Goal: Task Accomplishment & Management: Complete application form

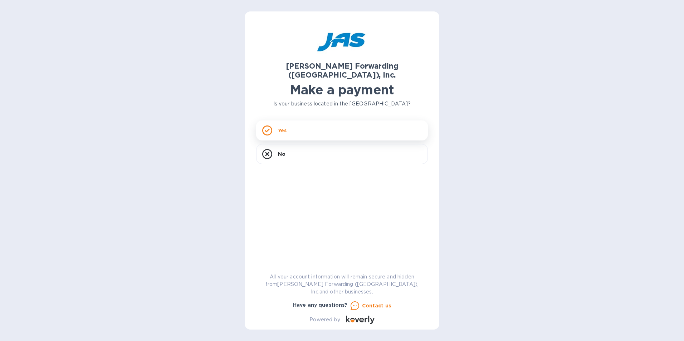
click at [334, 121] on div "Yes" at bounding box center [342, 131] width 172 height 20
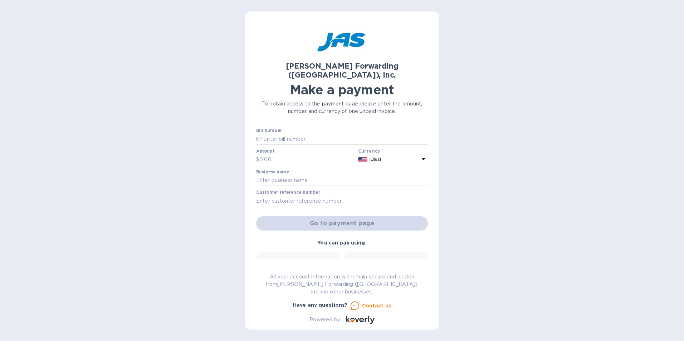
click at [273, 134] on input "text" at bounding box center [345, 139] width 166 height 11
type input "NYV503411108"
click at [291, 154] on input "text" at bounding box center [307, 159] width 96 height 11
type input "9,425.01"
click at [363, 175] on input "text" at bounding box center [342, 180] width 172 height 11
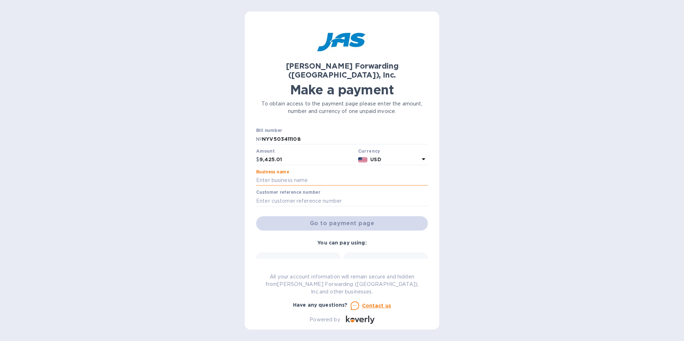
type input "[PERSON_NAME] Group, LTD"
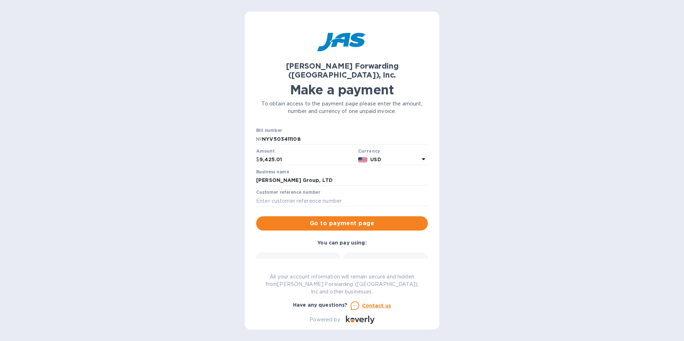
click at [328, 190] on div "Customer reference number" at bounding box center [342, 198] width 172 height 16
click at [328, 196] on input "text" at bounding box center [342, 201] width 172 height 11
click at [286, 196] on input "text" at bounding box center [342, 201] width 172 height 11
type input "PO#204187"
click at [324, 219] on span "Go to payment page" at bounding box center [342, 223] width 160 height 9
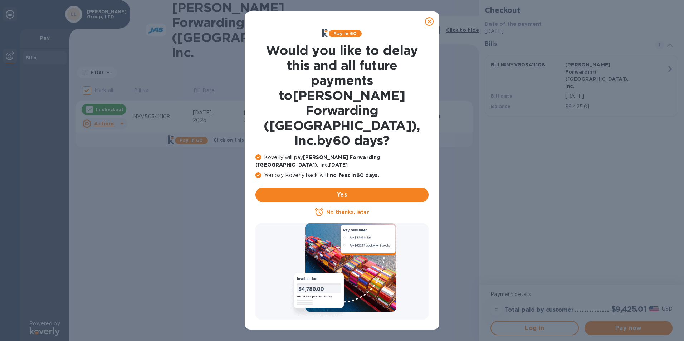
click at [428, 21] on icon at bounding box center [429, 21] width 9 height 9
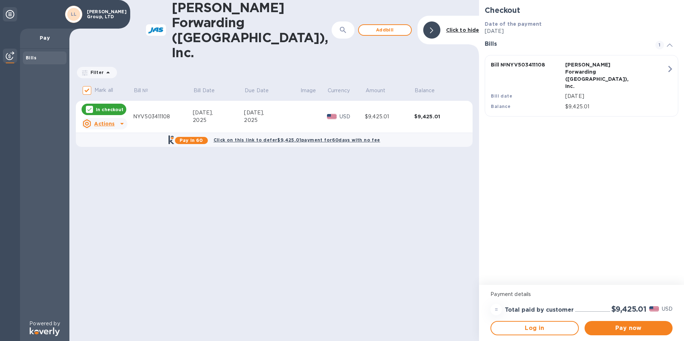
click at [89, 122] on icon at bounding box center [87, 124] width 4 height 4
click at [89, 94] on div at bounding box center [342, 170] width 684 height 341
click at [623, 328] on span "Pay now" at bounding box center [628, 328] width 77 height 9
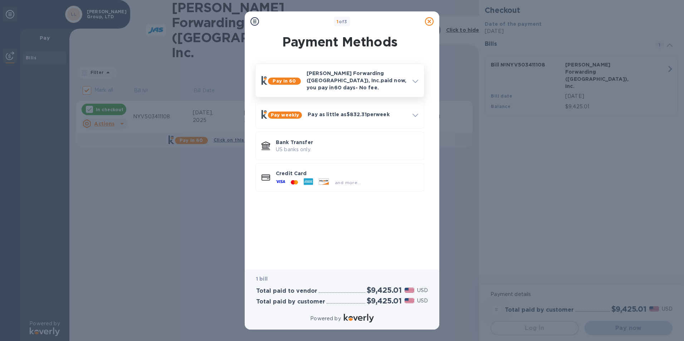
click at [399, 75] on p "[PERSON_NAME] Forwarding ([GEOGRAPHIC_DATA]), Inc. paid now, you pay [DATE] - N…" at bounding box center [356, 80] width 100 height 21
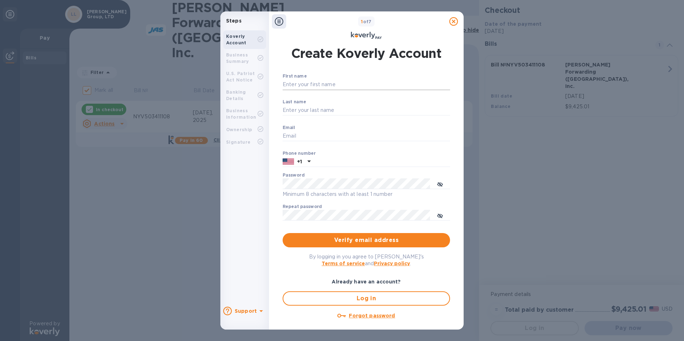
type input "[EMAIL_ADDRESS][DOMAIN_NAME]"
click at [339, 86] on input "First name" at bounding box center [366, 84] width 167 height 11
type input "[PERSON_NAME]"
type input "GEEL"
click at [343, 167] on div "First name [PERSON_NAME] ​ Last name [PERSON_NAME] ​ Email [EMAIL_ADDRESS][DOMA…" at bounding box center [366, 152] width 167 height 156
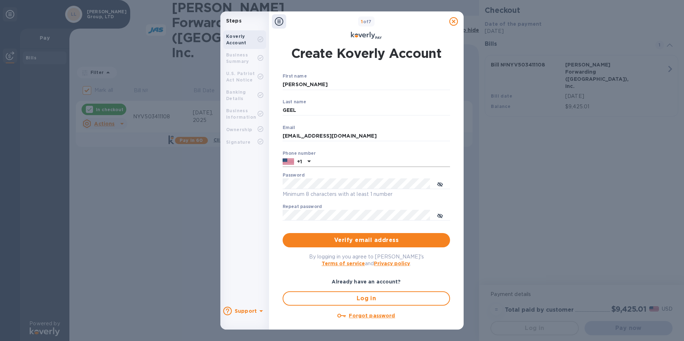
click at [341, 160] on input "text" at bounding box center [381, 162] width 137 height 11
click at [436, 183] on button "toggle password visibility" at bounding box center [440, 184] width 14 height 14
type input "8606740392"
click at [338, 221] on div "Repeat password ​" at bounding box center [366, 217] width 167 height 26
click at [443, 217] on button "toggle password visibility" at bounding box center [440, 215] width 14 height 14
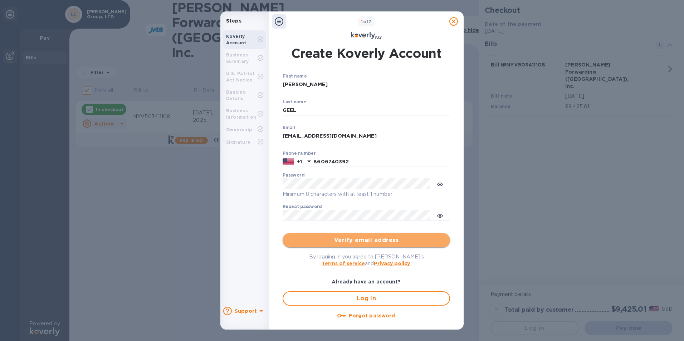
click at [382, 239] on span "Verify email address" at bounding box center [366, 240] width 156 height 9
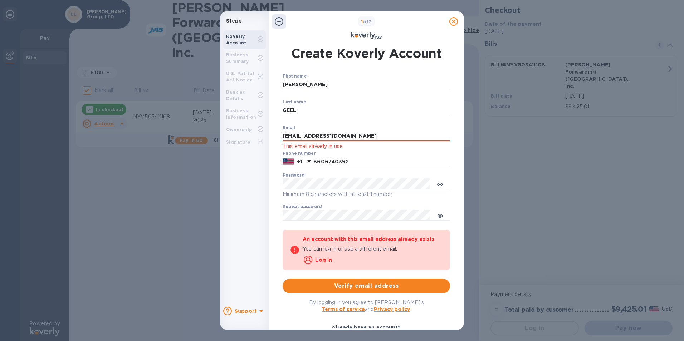
click at [324, 260] on u "Log in" at bounding box center [323, 260] width 17 height 6
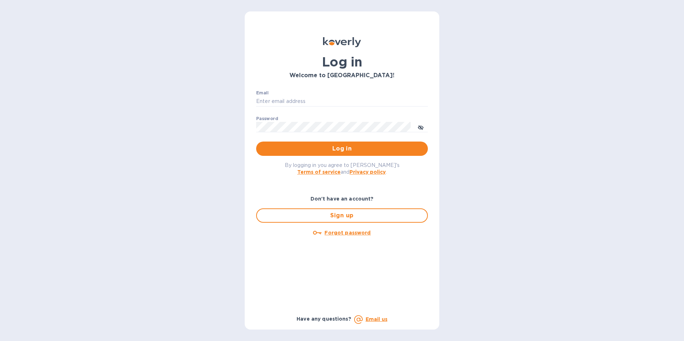
type input "[EMAIL_ADDRESS][DOMAIN_NAME]"
click at [306, 150] on span "Log in" at bounding box center [342, 148] width 160 height 9
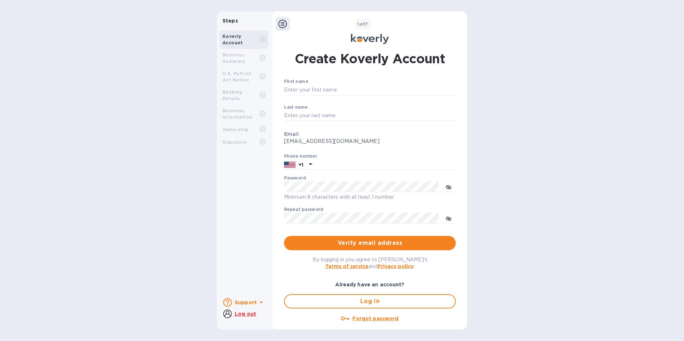
type input "[EMAIL_ADDRESS][DOMAIN_NAME]"
click at [450, 187] on button "toggle password visibility" at bounding box center [448, 187] width 14 height 14
click at [303, 89] on input "First name" at bounding box center [370, 90] width 172 height 11
type input "[PERSON_NAME]"
click at [545, 182] on div "Steps Koverly Account Business Summary U.S. Patriot Act Notice Banking Details …" at bounding box center [342, 170] width 684 height 318
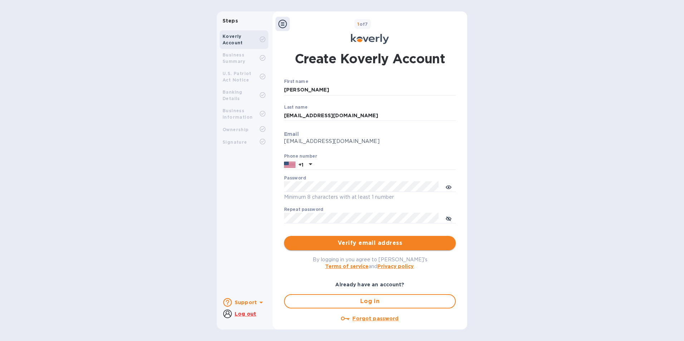
click at [338, 243] on span "Verify email address" at bounding box center [370, 243] width 160 height 9
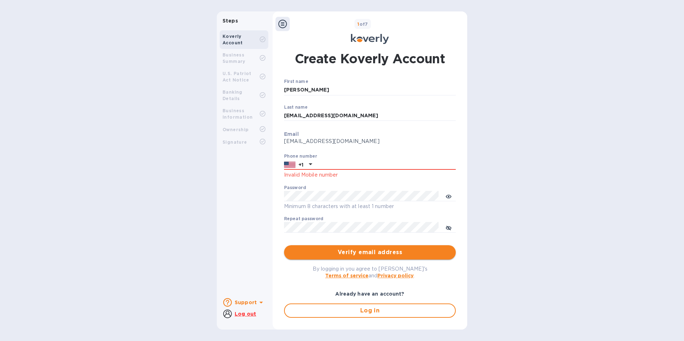
click at [387, 254] on span "Verify email address" at bounding box center [370, 252] width 160 height 9
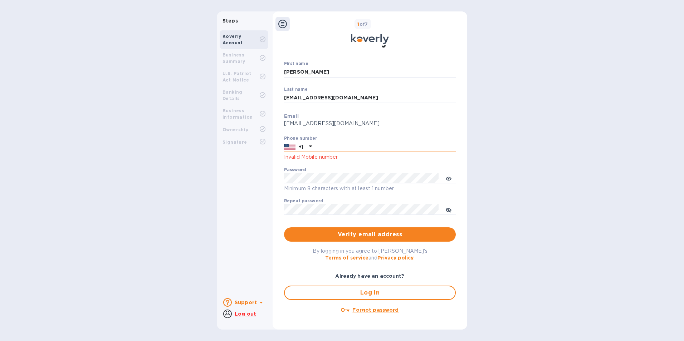
click at [348, 150] on input "text" at bounding box center [385, 147] width 141 height 11
type input "8606740392"
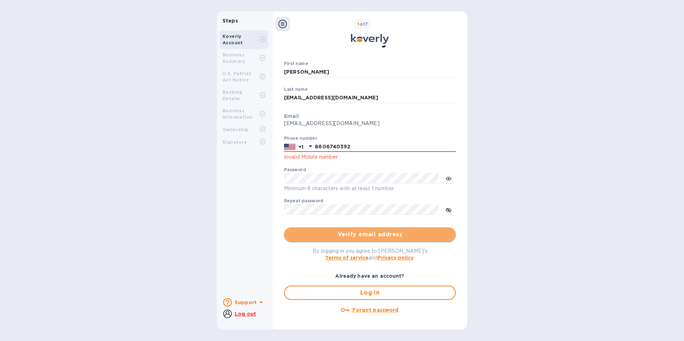
click at [368, 233] on span "Verify email address" at bounding box center [370, 234] width 160 height 9
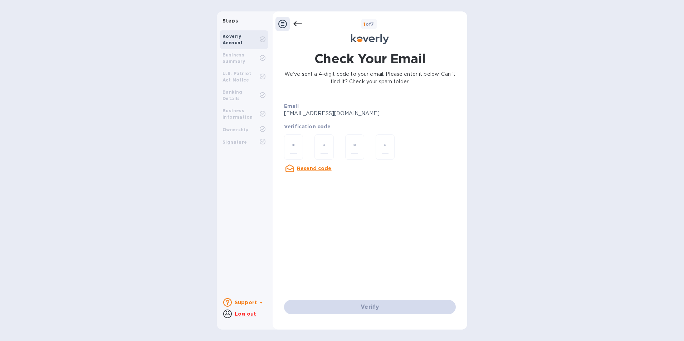
click at [297, 114] on p "[EMAIL_ADDRESS][DOMAIN_NAME]" at bounding box center [339, 114] width 110 height 8
click at [299, 147] on div at bounding box center [293, 146] width 19 height 25
type input "4"
type input "0"
type input "6"
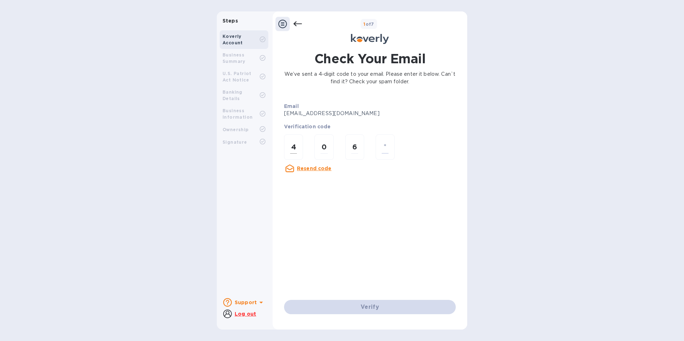
type input "1"
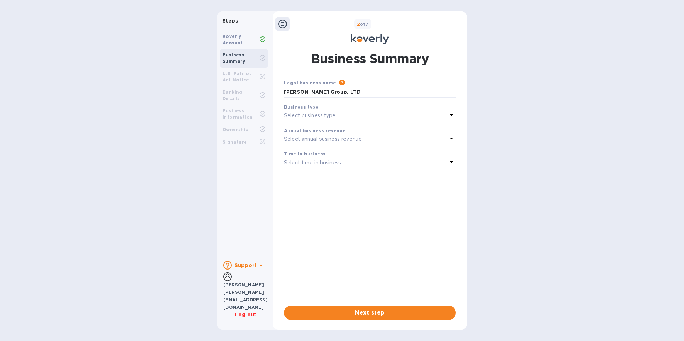
click at [333, 116] on p "Select business type" at bounding box center [310, 116] width 52 height 8
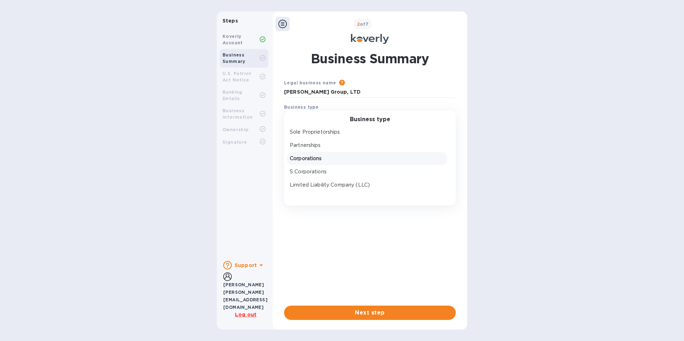
click at [332, 159] on p "Corporations" at bounding box center [367, 159] width 154 height 8
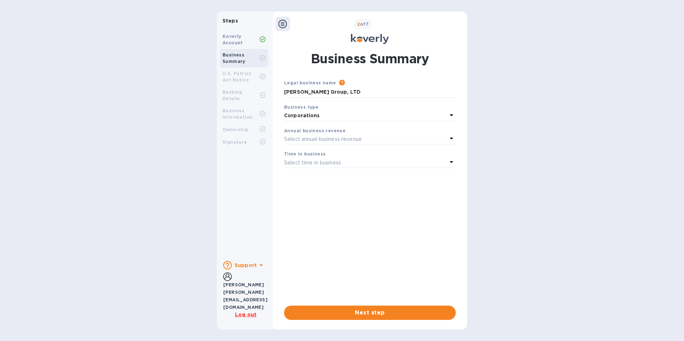
click at [329, 141] on p "Select annual business revenue" at bounding box center [323, 140] width 78 height 8
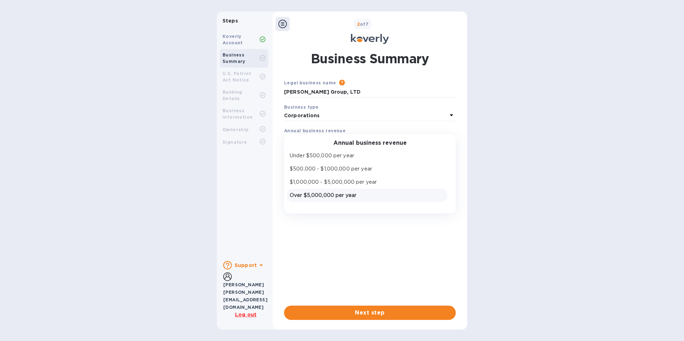
click at [391, 191] on div "Over $5,000,000 per year" at bounding box center [366, 195] width 157 height 10
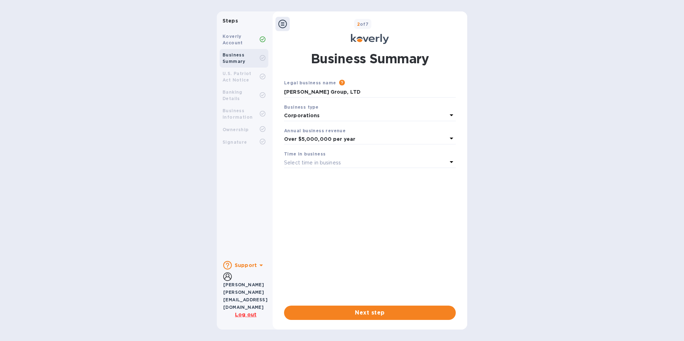
click at [312, 162] on p "Select time in business" at bounding box center [312, 163] width 57 height 8
click at [320, 218] on p "More than 5 years" at bounding box center [367, 219] width 154 height 8
click at [373, 311] on span "Next step" at bounding box center [370, 313] width 160 height 9
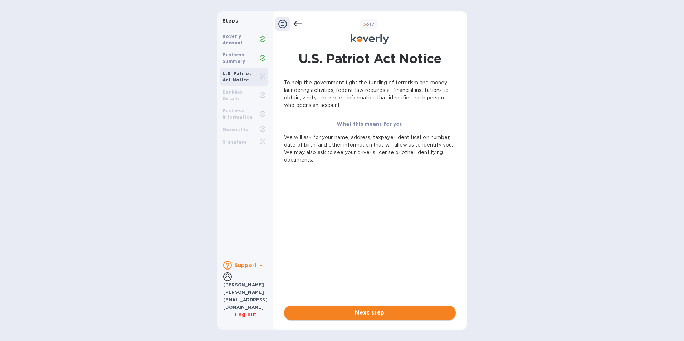
click at [381, 309] on span "Next step" at bounding box center [370, 313] width 160 height 9
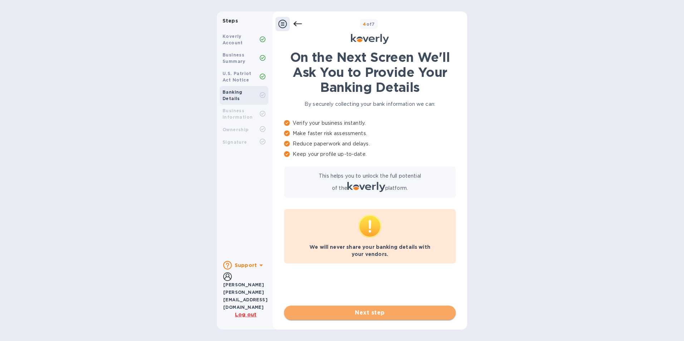
click at [386, 315] on span "Next step" at bounding box center [370, 313] width 160 height 9
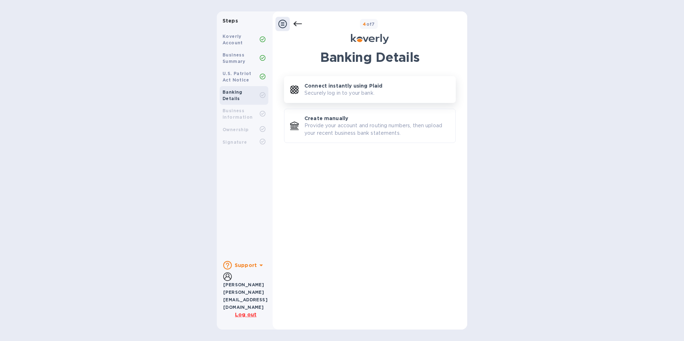
click at [386, 91] on div "Connect instantly using Plaid Securely log in to your bank." at bounding box center [376, 89] width 145 height 15
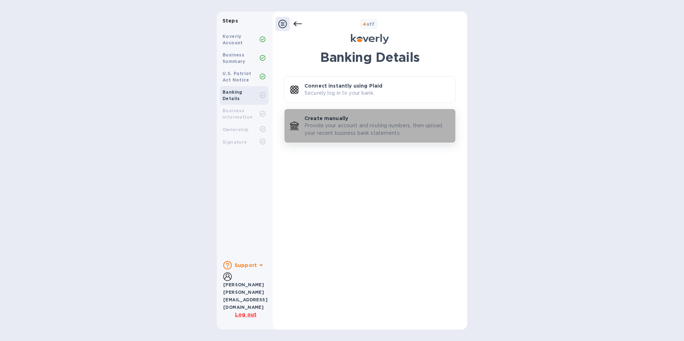
click at [404, 131] on p "Provide your account and routing numbers, then upload your recent business bank…" at bounding box center [376, 129] width 145 height 15
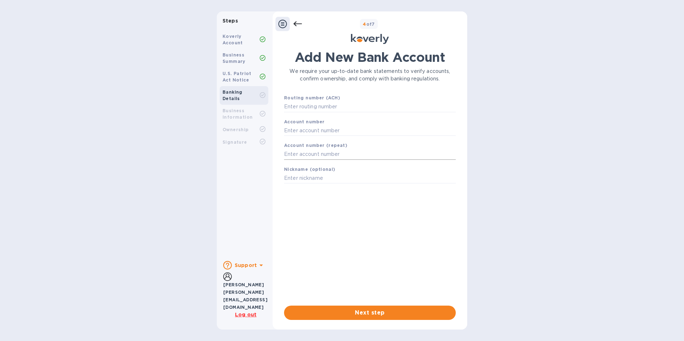
click at [404, 152] on input "text" at bounding box center [370, 154] width 172 height 11
click at [385, 314] on span "Next step" at bounding box center [370, 313] width 160 height 9
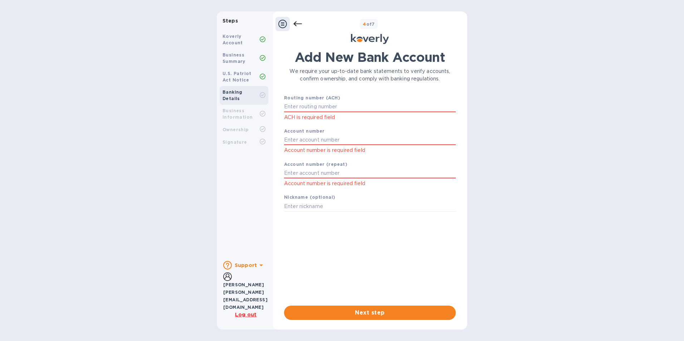
click at [294, 26] on icon at bounding box center [297, 24] width 9 height 9
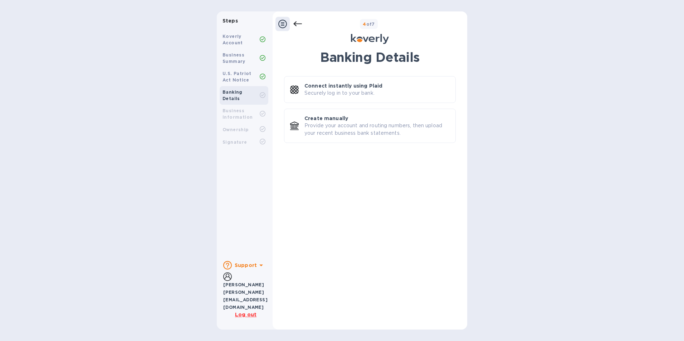
click at [294, 26] on icon at bounding box center [297, 24] width 9 height 9
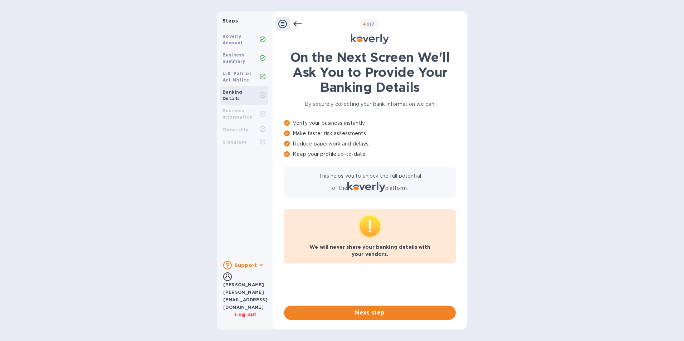
click at [299, 25] on icon at bounding box center [297, 24] width 9 height 9
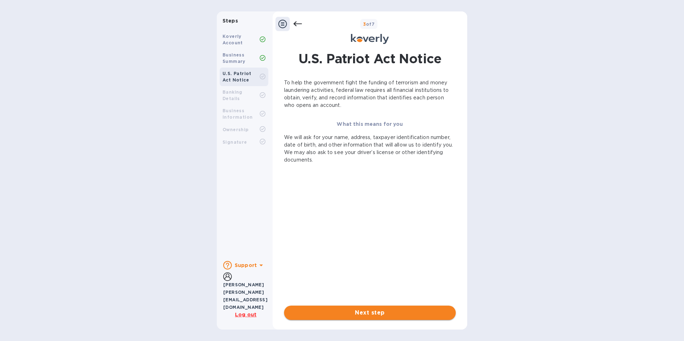
click at [378, 309] on span "Next step" at bounding box center [370, 313] width 160 height 9
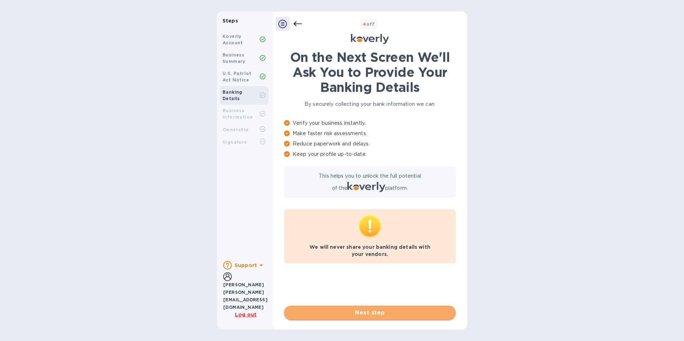
click at [380, 316] on span "Next step" at bounding box center [370, 313] width 160 height 9
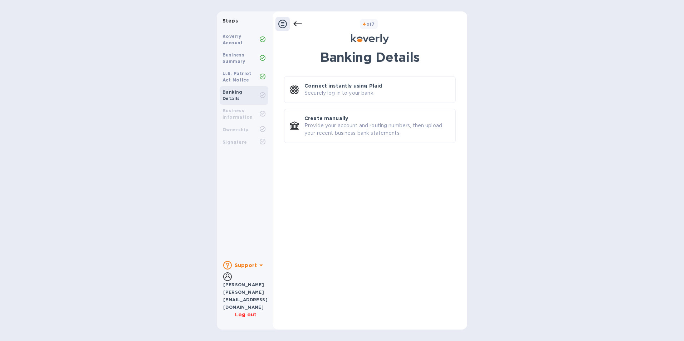
click at [234, 63] on b "Business Summary" at bounding box center [233, 58] width 23 height 12
click at [277, 24] on div at bounding box center [282, 24] width 14 height 14
click at [284, 23] on icon at bounding box center [282, 24] width 9 height 9
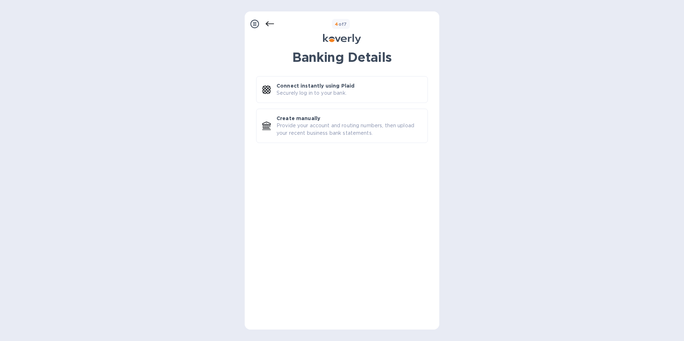
click at [266, 24] on icon at bounding box center [269, 23] width 9 height 5
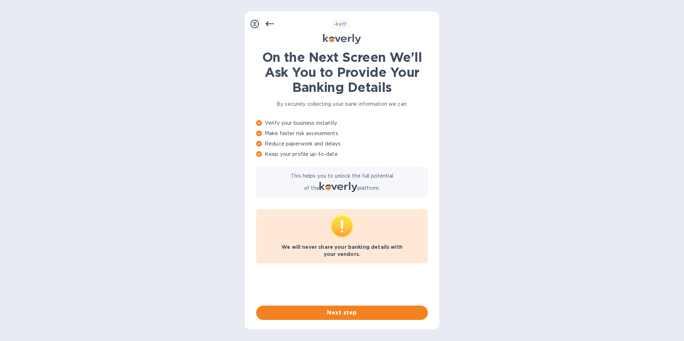
click at [266, 24] on icon at bounding box center [269, 23] width 9 height 5
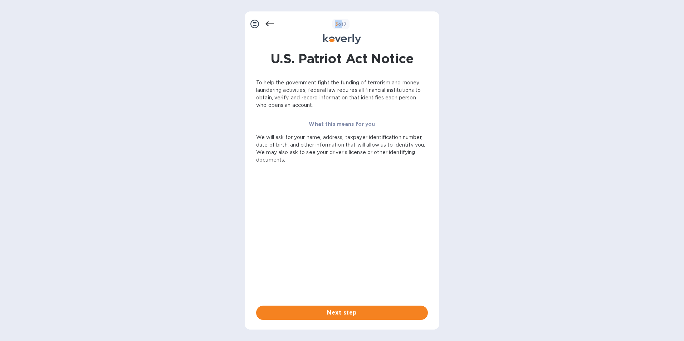
click at [266, 24] on icon at bounding box center [269, 23] width 9 height 5
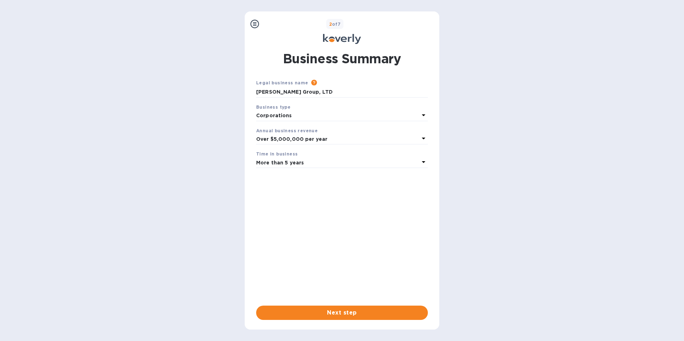
click at [544, 183] on div "Steps Koverly Account Business Summary U.S. Patriot Act Notice Banking Details …" at bounding box center [342, 170] width 684 height 318
click at [255, 26] on icon at bounding box center [254, 24] width 9 height 9
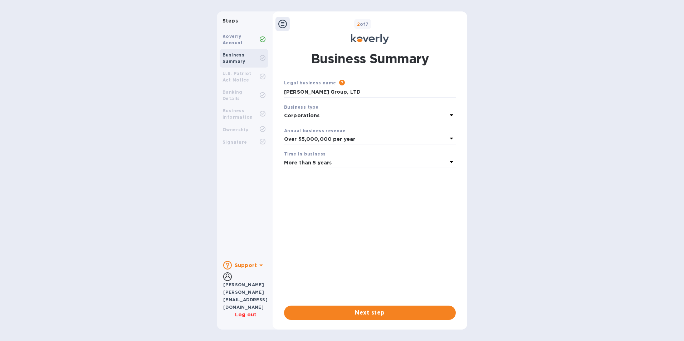
click at [240, 38] on div "Koverly Account" at bounding box center [240, 39] width 37 height 13
click at [227, 294] on b "[PERSON_NAME] [PERSON_NAME][EMAIL_ADDRESS][DOMAIN_NAME]" at bounding box center [245, 296] width 44 height 28
click at [241, 268] on b "Support" at bounding box center [246, 265] width 22 height 6
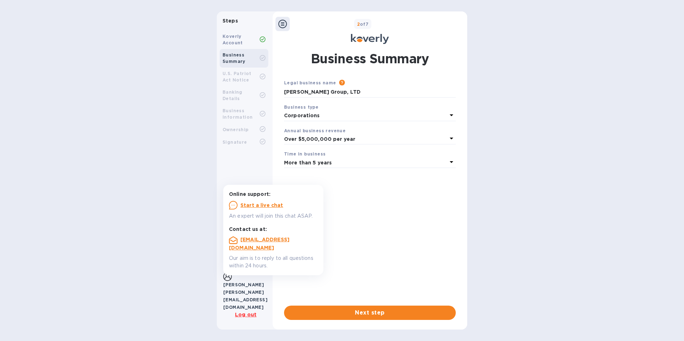
click at [429, 246] on div "Legal business name Please provide the legal name that appears on your SS-4 for…" at bounding box center [370, 186] width 172 height 215
click at [184, 90] on div "Steps Koverly Account Business Summary U.S. Patriot Act Notice Banking Details …" at bounding box center [342, 170] width 684 height 318
click at [229, 41] on b "Koverly Account" at bounding box center [232, 40] width 20 height 12
click at [527, 79] on div "Steps Koverly Account Business Summary U.S. Patriot Act Notice Banking Details …" at bounding box center [342, 170] width 684 height 318
click at [238, 34] on b "Koverly Account" at bounding box center [232, 40] width 20 height 12
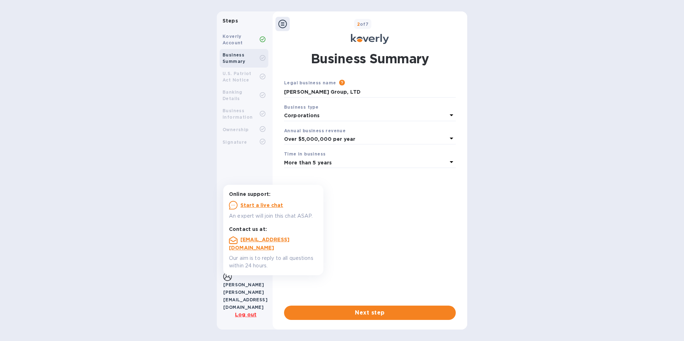
click at [232, 39] on div "Koverly Account" at bounding box center [240, 39] width 37 height 13
click at [263, 40] on div "Koverly Account" at bounding box center [243, 39] width 43 height 13
click at [281, 25] on icon at bounding box center [282, 24] width 9 height 9
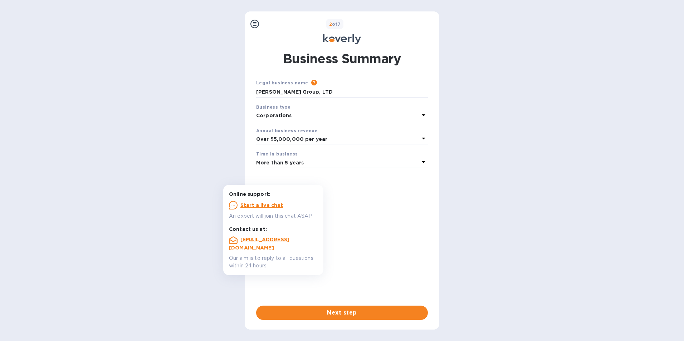
click at [256, 25] on icon at bounding box center [254, 24] width 9 height 9
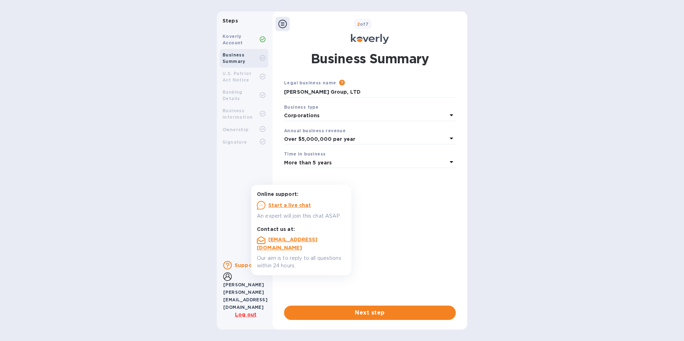
click at [233, 39] on b "Koverly Account" at bounding box center [232, 40] width 20 height 12
click at [407, 311] on span "Next step" at bounding box center [370, 313] width 160 height 9
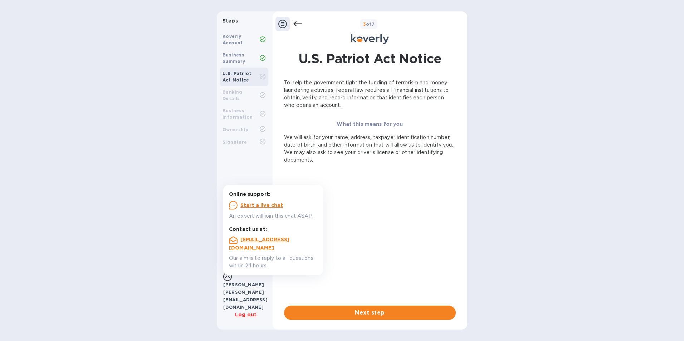
click at [300, 21] on div "3 of 7 U.S. Patriot Act Notice To help the government fight the funding of terr…" at bounding box center [369, 170] width 195 height 318
click at [300, 26] on icon at bounding box center [297, 24] width 9 height 9
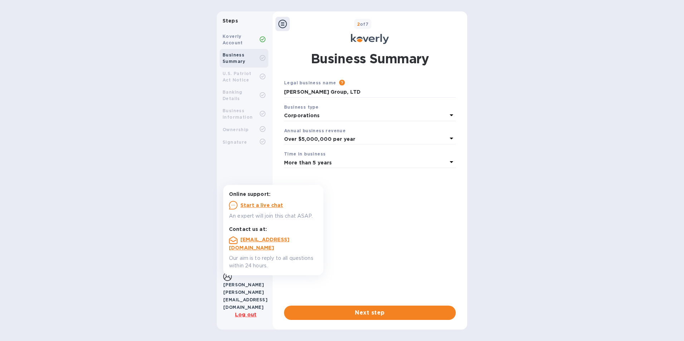
click at [300, 26] on div "2 of 7" at bounding box center [377, 24] width 175 height 10
click at [260, 202] on u "Start a live chat" at bounding box center [261, 205] width 43 height 6
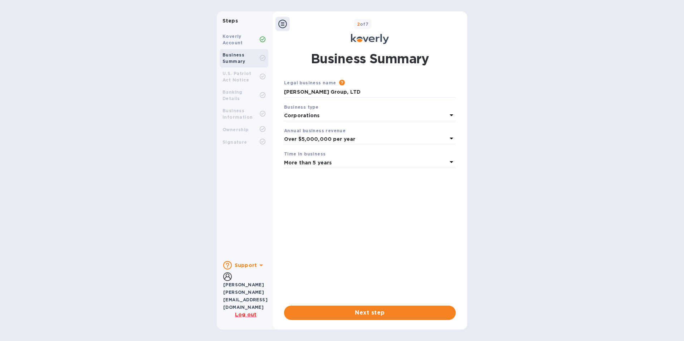
click at [250, 313] on div "Support [PERSON_NAME] [PERSON_NAME][EMAIL_ADDRESS][DOMAIN_NAME] Log out" at bounding box center [244, 288] width 54 height 66
click at [250, 311] on div "Log out" at bounding box center [245, 314] width 45 height 7
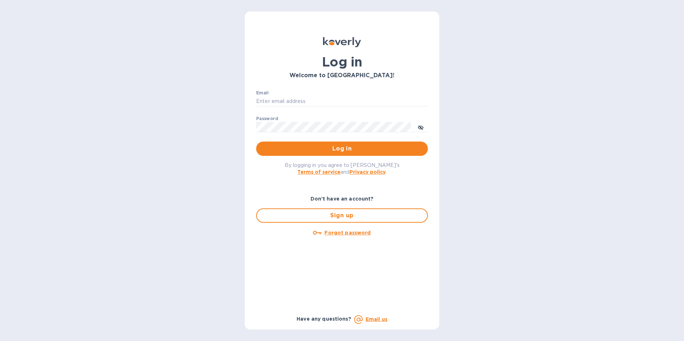
type input "[EMAIL_ADDRESS][DOMAIN_NAME]"
click at [364, 144] on span "Log in" at bounding box center [342, 148] width 160 height 9
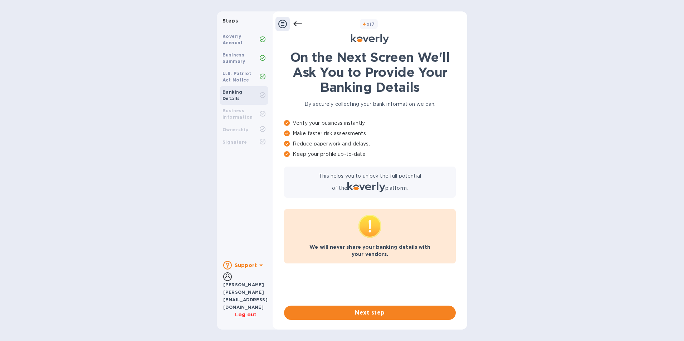
click at [298, 23] on icon at bounding box center [297, 24] width 9 height 9
click at [239, 74] on b "U.S. Patriot Act Notice" at bounding box center [236, 77] width 29 height 12
click at [300, 23] on icon at bounding box center [297, 24] width 9 height 9
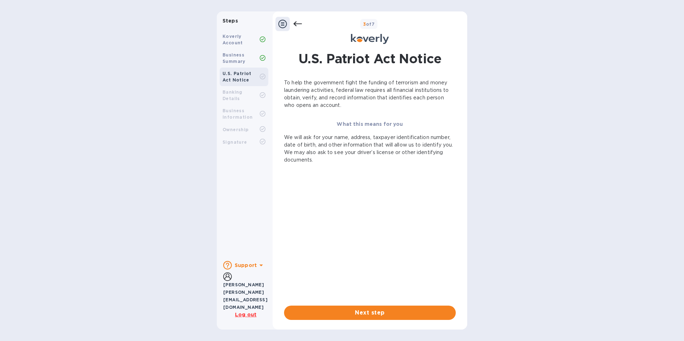
click at [300, 23] on icon at bounding box center [297, 24] width 9 height 9
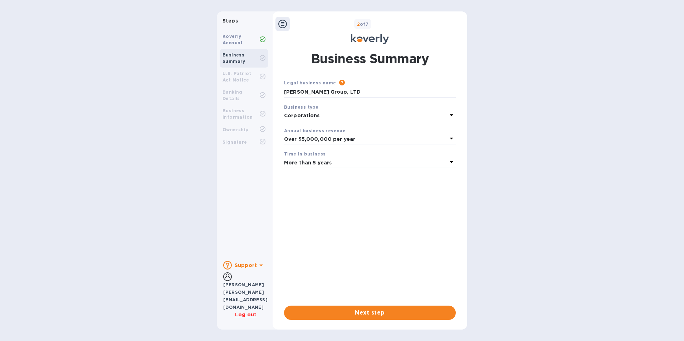
click at [325, 118] on p "Corporations" at bounding box center [365, 116] width 163 height 8
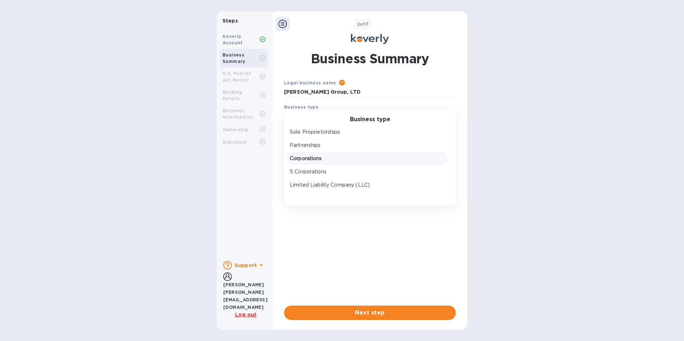
click at [535, 129] on div "Steps Koverly Account Business Summary U.S. Patriot Act Notice Banking Details …" at bounding box center [342, 170] width 684 height 318
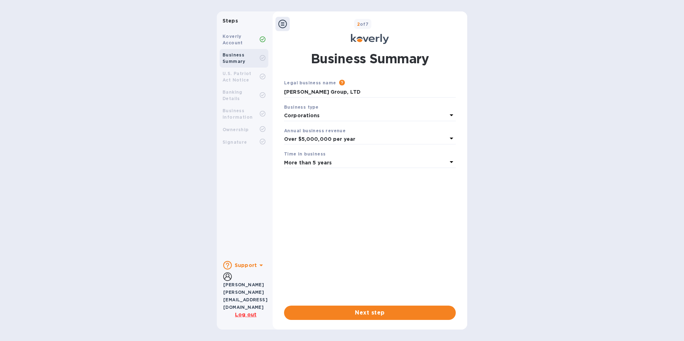
click at [549, 246] on div "Steps Koverly Account Business Summary U.S. Patriot Act Notice Banking Details …" at bounding box center [342, 170] width 684 height 318
click at [283, 21] on icon at bounding box center [282, 24] width 9 height 9
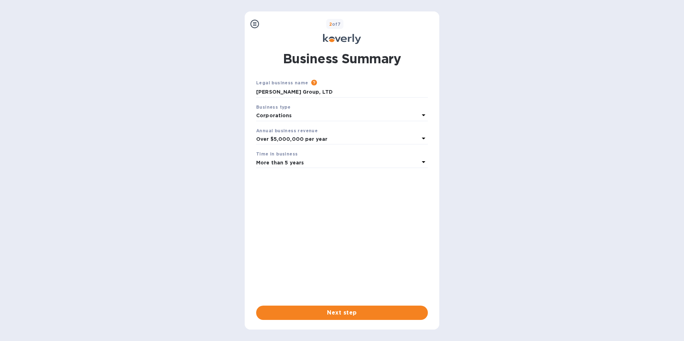
click at [477, 147] on div "Steps Koverly Account Business Summary U.S. Patriot Act Notice Banking Details …" at bounding box center [342, 170] width 684 height 318
click at [256, 24] on icon at bounding box center [254, 24] width 9 height 9
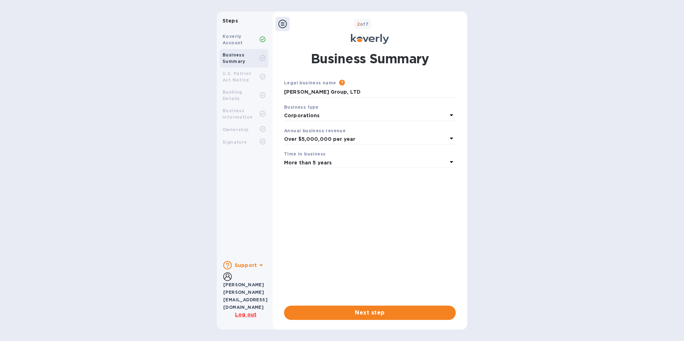
click at [247, 268] on b "Support" at bounding box center [246, 265] width 22 height 6
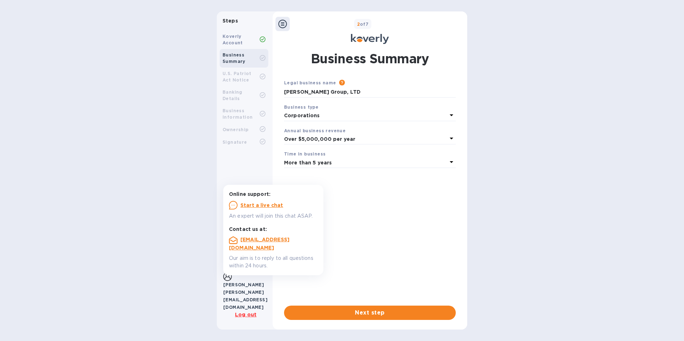
click at [267, 203] on u "Start a live chat" at bounding box center [261, 205] width 43 height 6
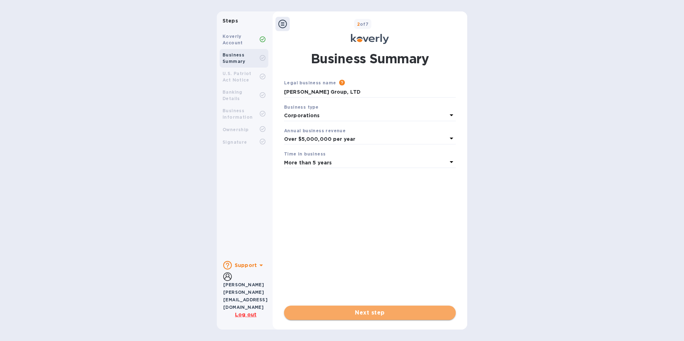
click at [404, 317] on span "Next step" at bounding box center [370, 313] width 160 height 9
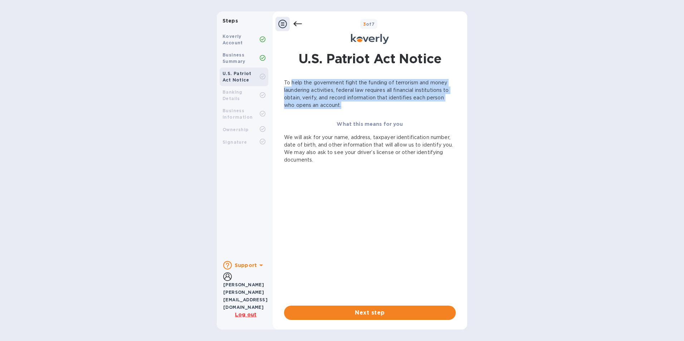
drag, startPoint x: 293, startPoint y: 80, endPoint x: 439, endPoint y: 104, distance: 148.7
click at [439, 104] on p "To help the government fight the funding of terrorism and money laundering acti…" at bounding box center [370, 94] width 172 height 30
click at [370, 307] on button "Next step" at bounding box center [370, 313] width 172 height 14
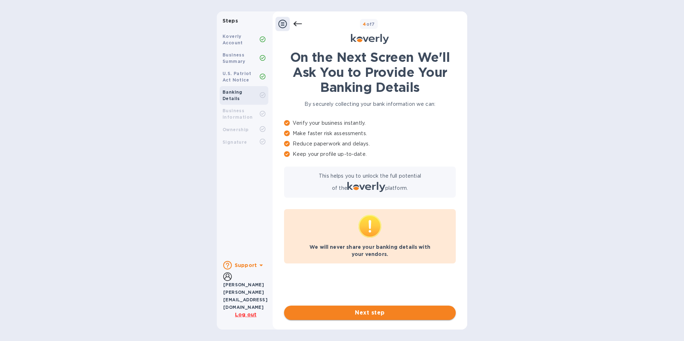
click at [359, 319] on button "Next step" at bounding box center [370, 313] width 172 height 14
click at [363, 39] on icon at bounding box center [370, 39] width 38 height 10
